Goal: Transaction & Acquisition: Purchase product/service

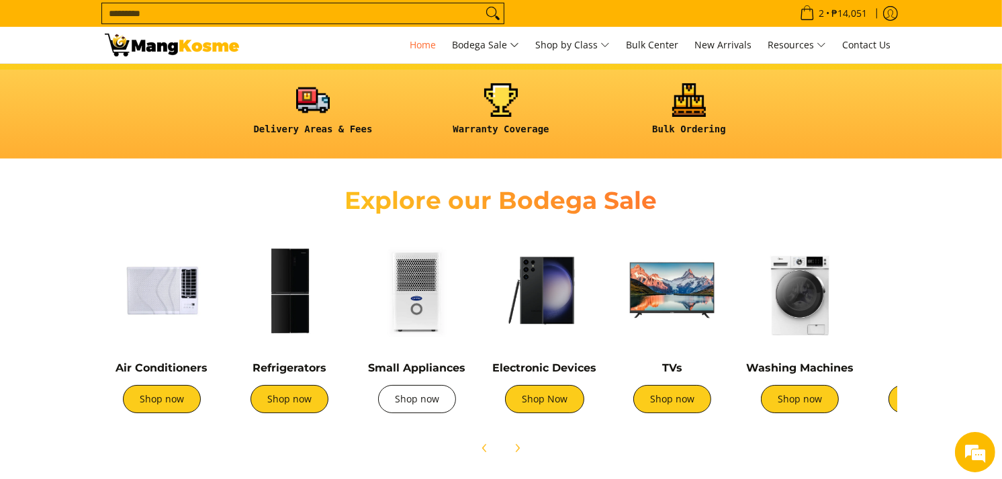
scroll to position [0, 534]
click at [435, 402] on link "Shop now" at bounding box center [417, 399] width 78 height 28
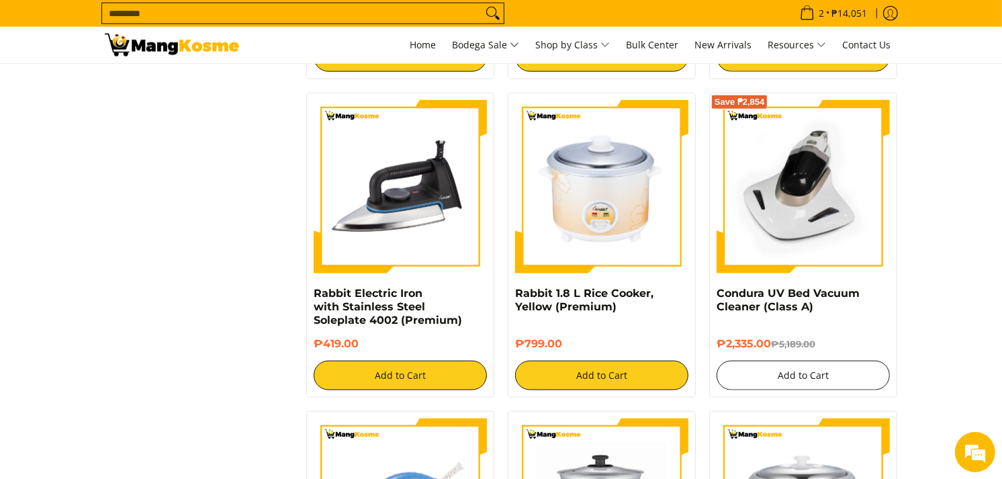
click at [811, 363] on button "Add to Cart" at bounding box center [803, 376] width 173 height 30
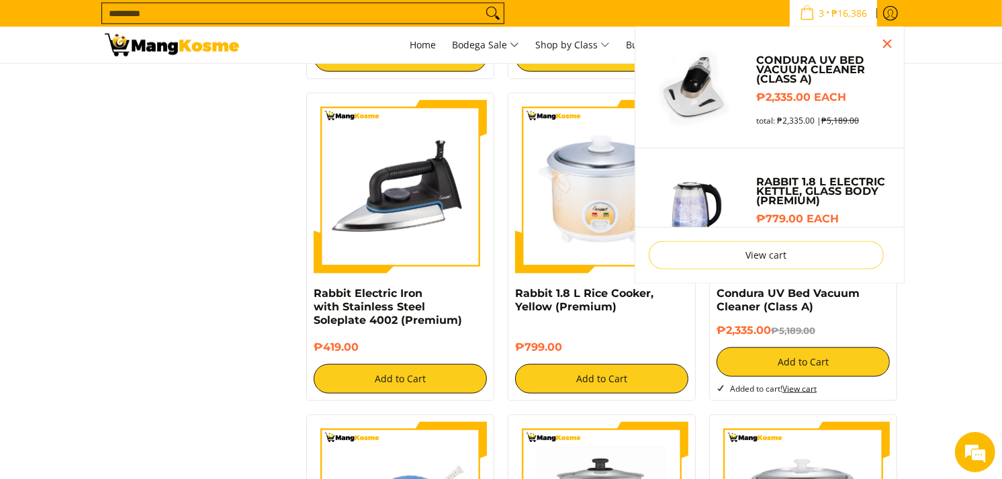
click at [937, 332] on section "**********" at bounding box center [501, 105] width 1002 height 2628
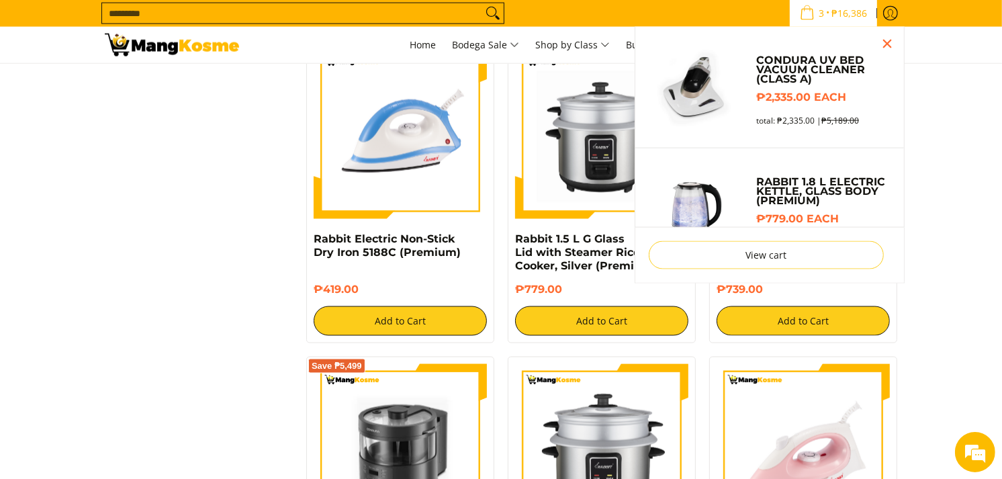
scroll to position [1827, 0]
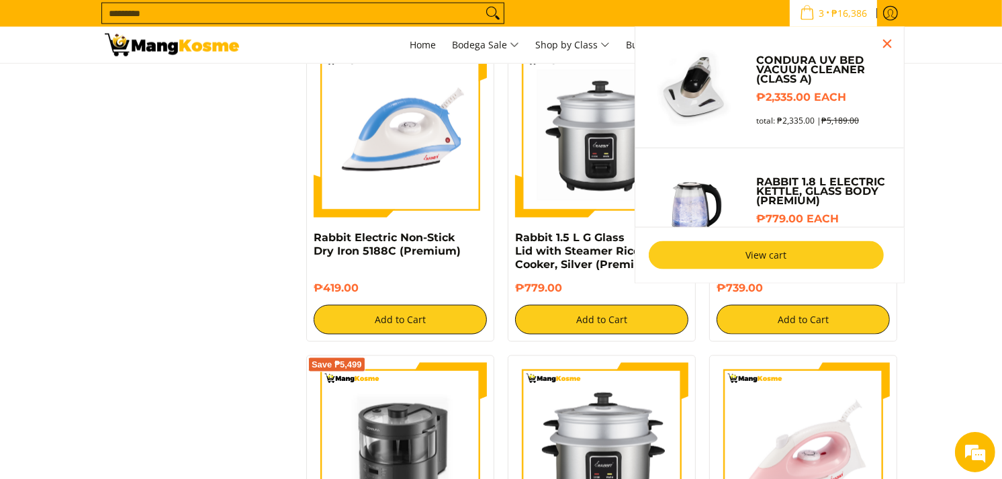
click at [804, 244] on link "View cart" at bounding box center [766, 255] width 235 height 28
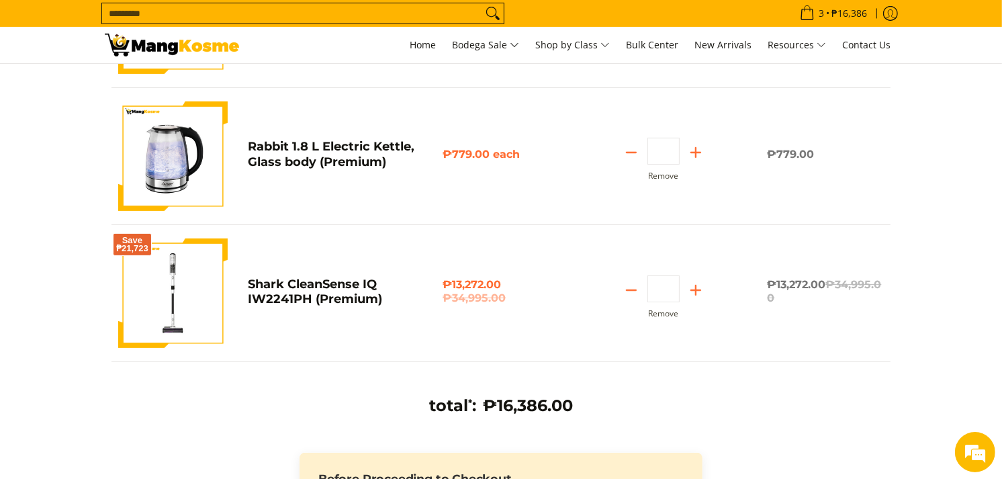
scroll to position [274, 0]
click at [425, 48] on span "Home" at bounding box center [423, 44] width 26 height 13
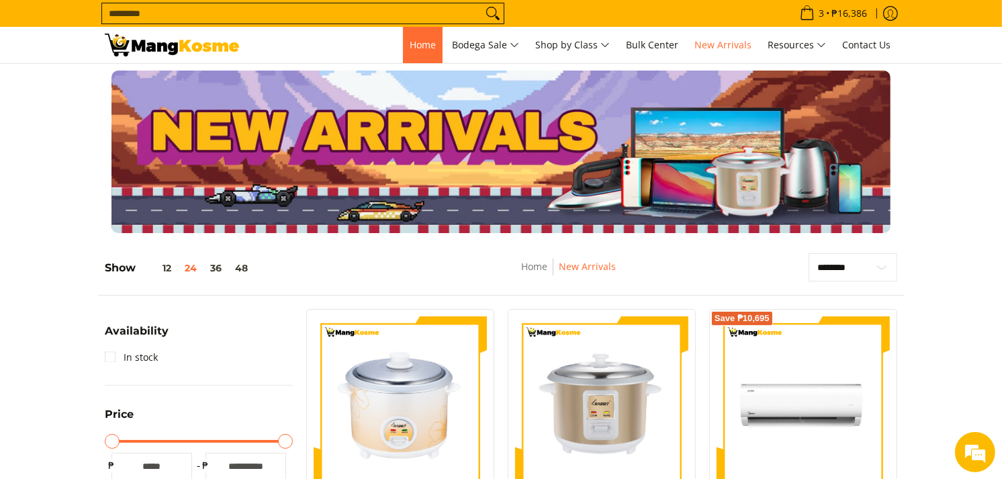
click at [418, 41] on span "Home" at bounding box center [423, 44] width 26 height 13
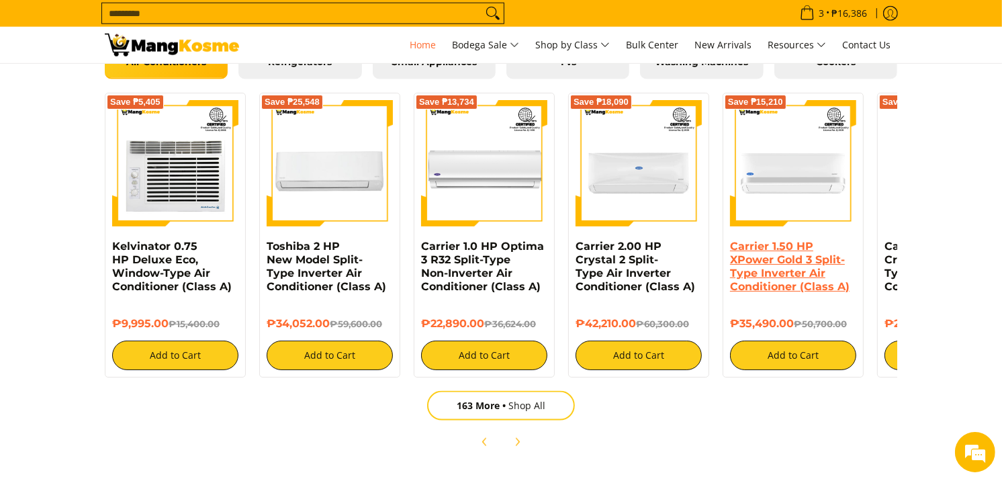
scroll to position [1350, 0]
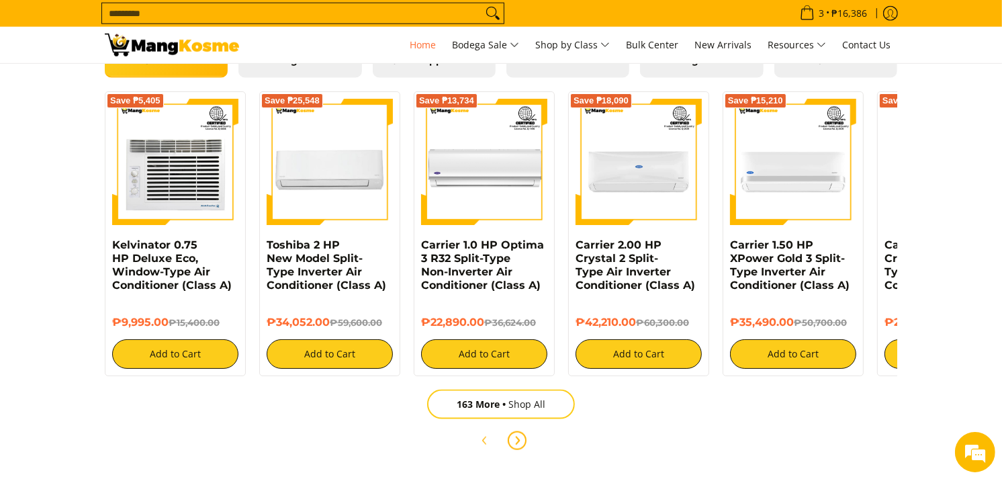
click at [520, 435] on icon "Next" at bounding box center [517, 440] width 11 height 11
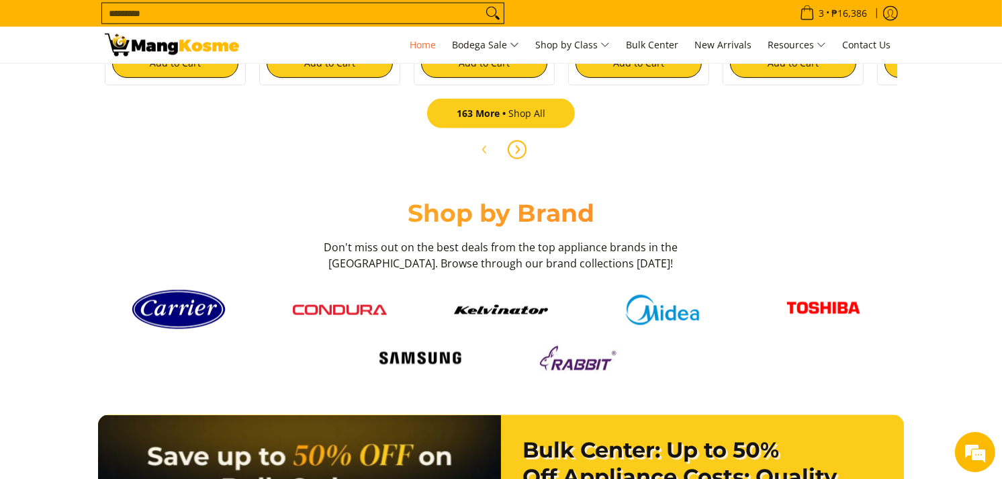
scroll to position [1641, 0]
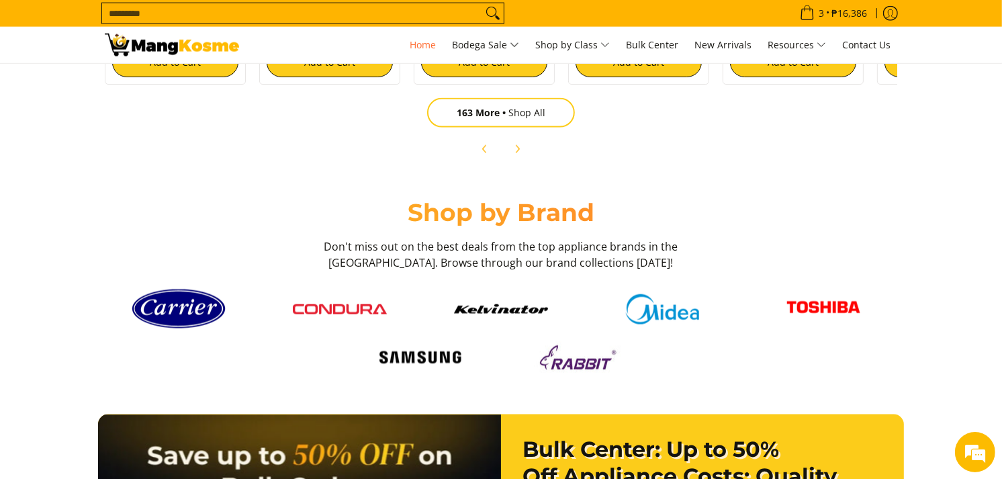
click at [408, 354] on img at bounding box center [420, 358] width 94 height 26
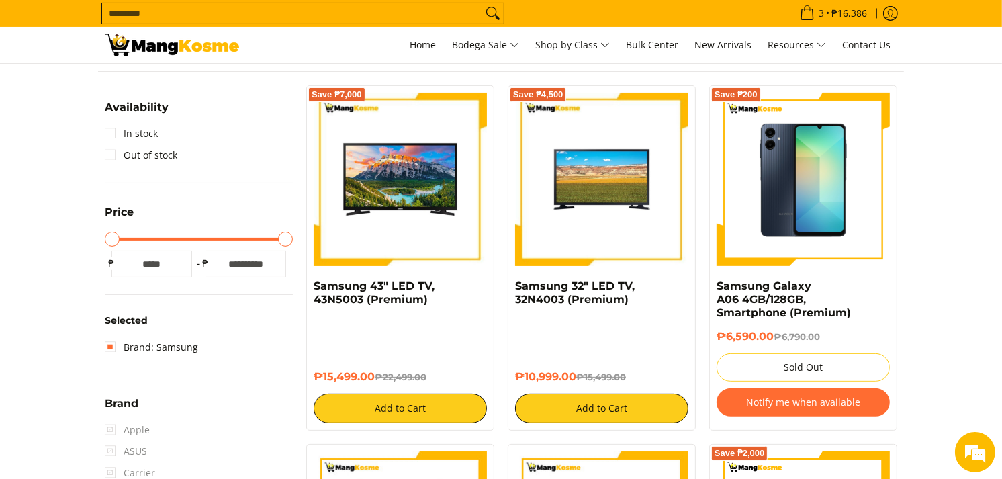
scroll to position [373, 0]
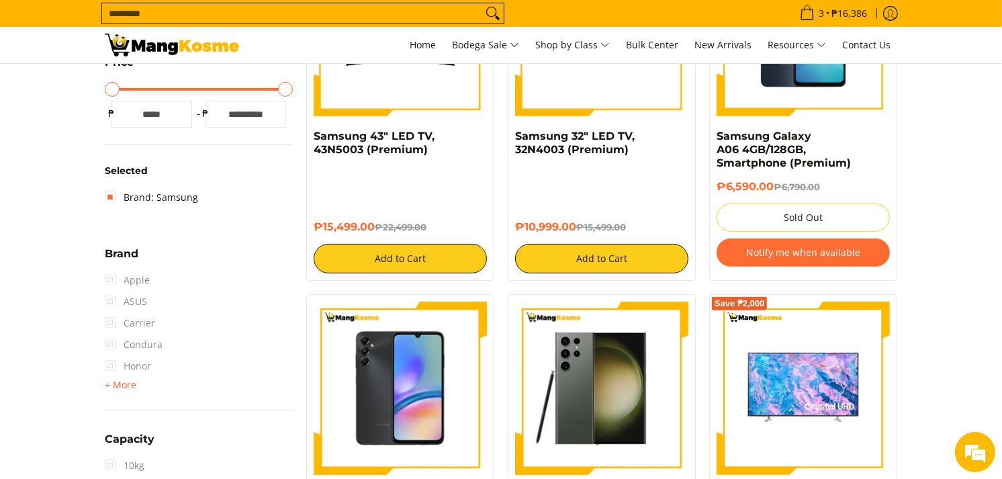
click at [105, 284] on span "Apple" at bounding box center [127, 279] width 45 height 21
click at [121, 385] on span "+ More" at bounding box center [121, 384] width 32 height 11
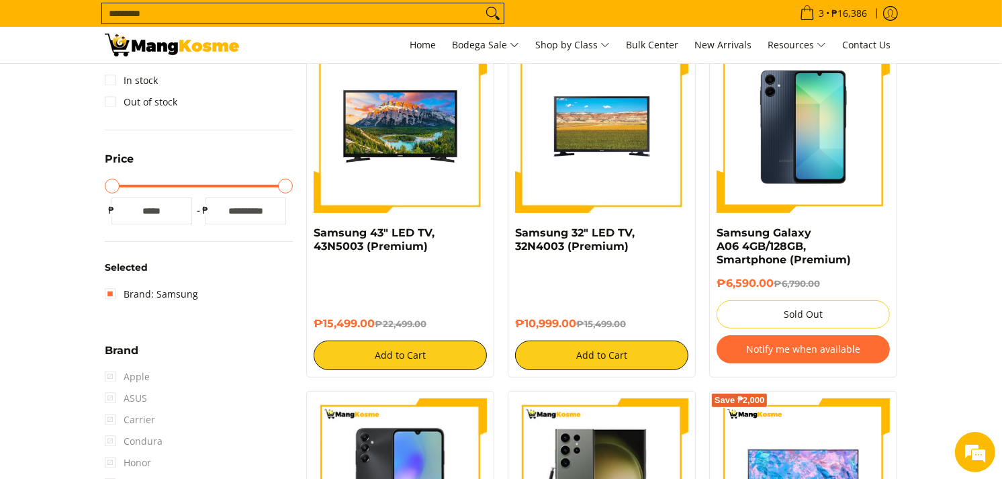
scroll to position [0, 0]
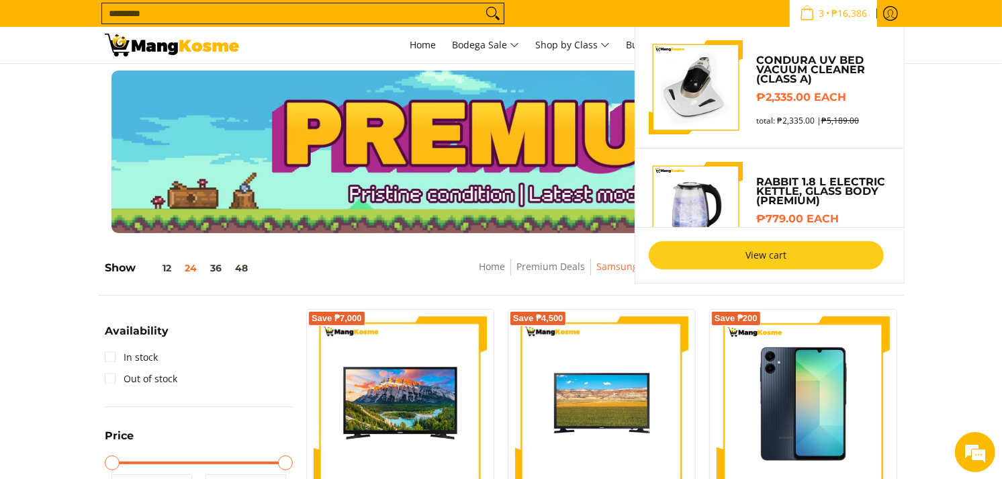
click at [759, 258] on link "View cart" at bounding box center [766, 255] width 235 height 28
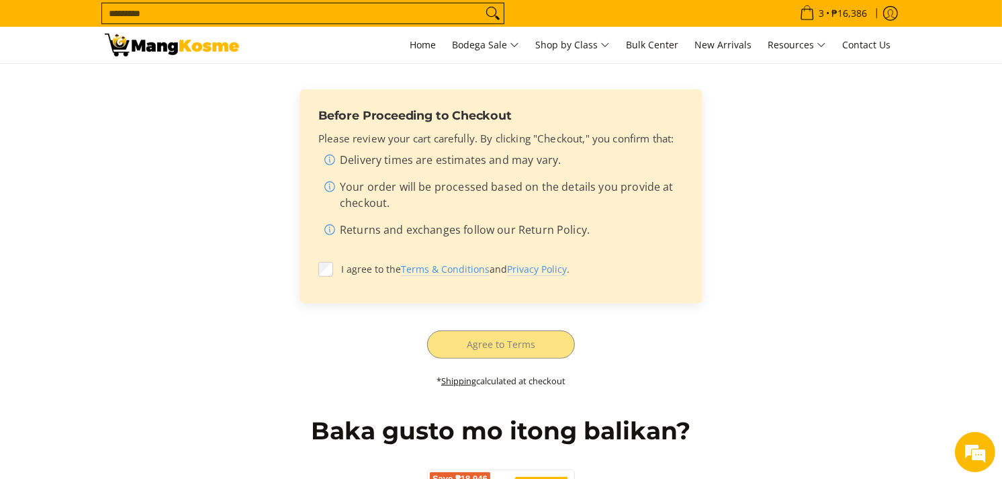
scroll to position [645, 0]
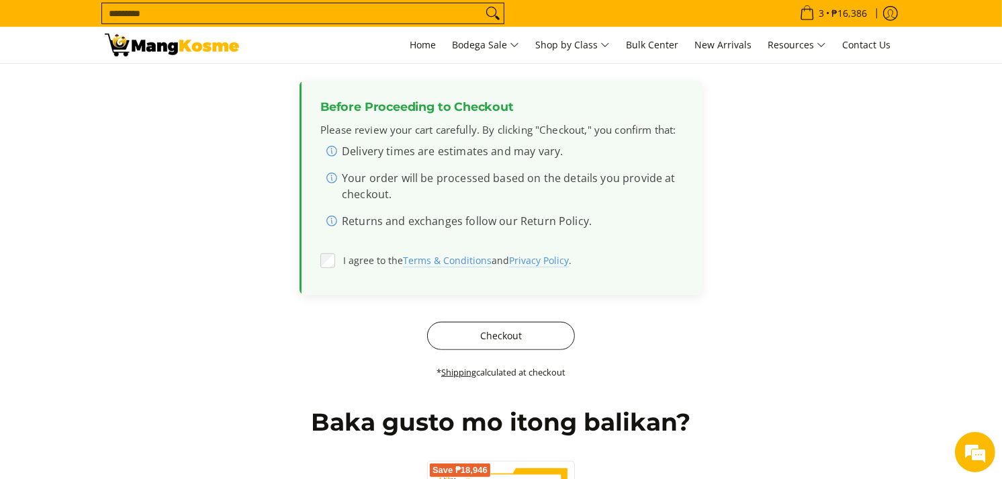
click at [535, 336] on button "Checkout" at bounding box center [501, 336] width 148 height 28
